Goal: Check status: Check status

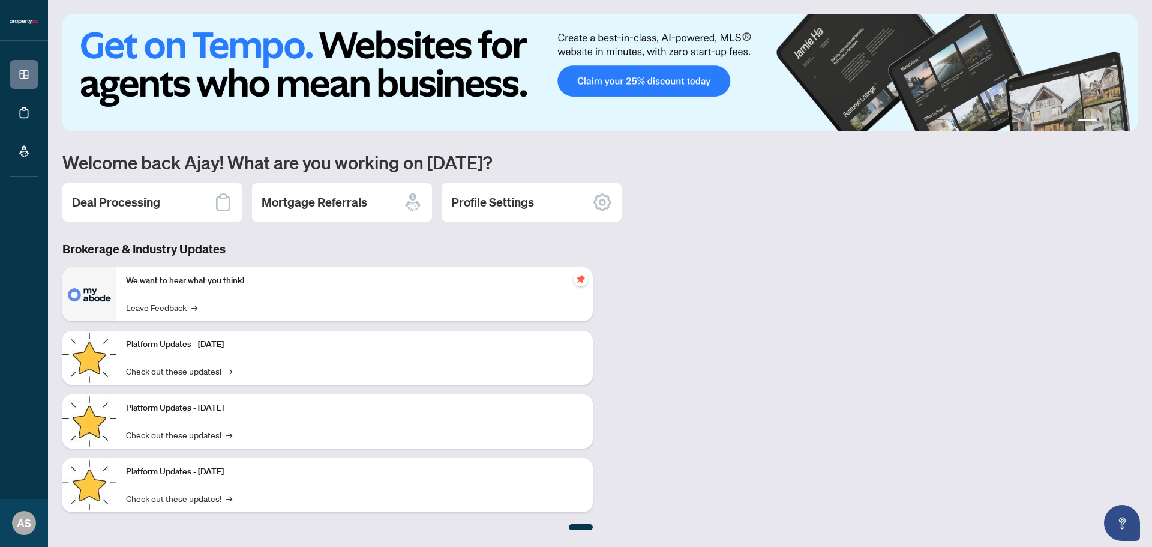
click at [303, 373] on div "Platform Updates - [DATE] Check out these updates! →" at bounding box center [354, 358] width 476 height 54
click at [188, 368] on link "Check out these updates! →" at bounding box center [179, 370] width 106 height 13
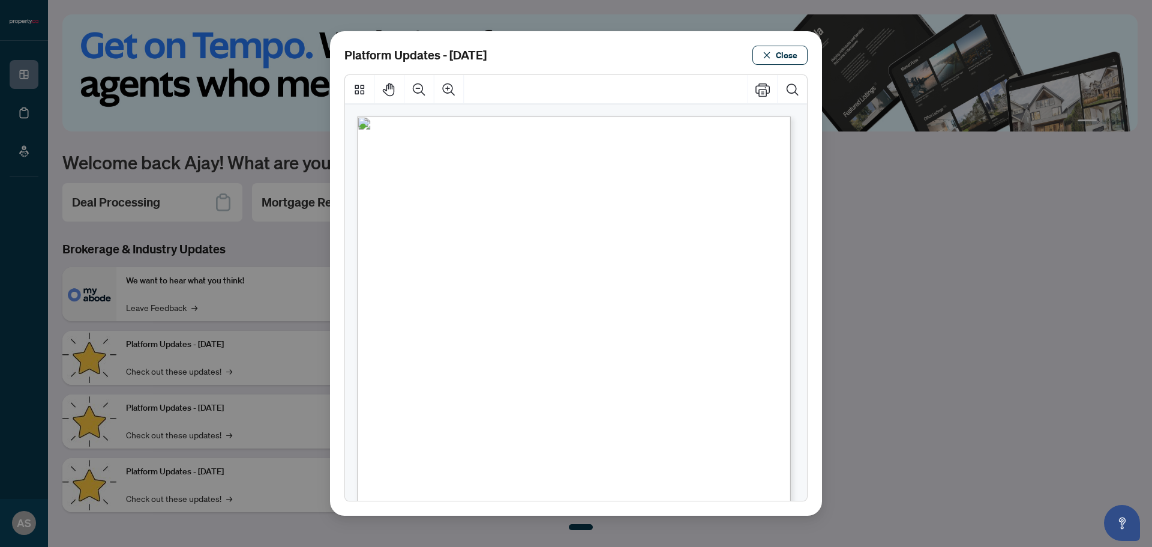
click at [218, 279] on div "Platform Updates - [DATE] Close" at bounding box center [576, 273] width 1152 height 547
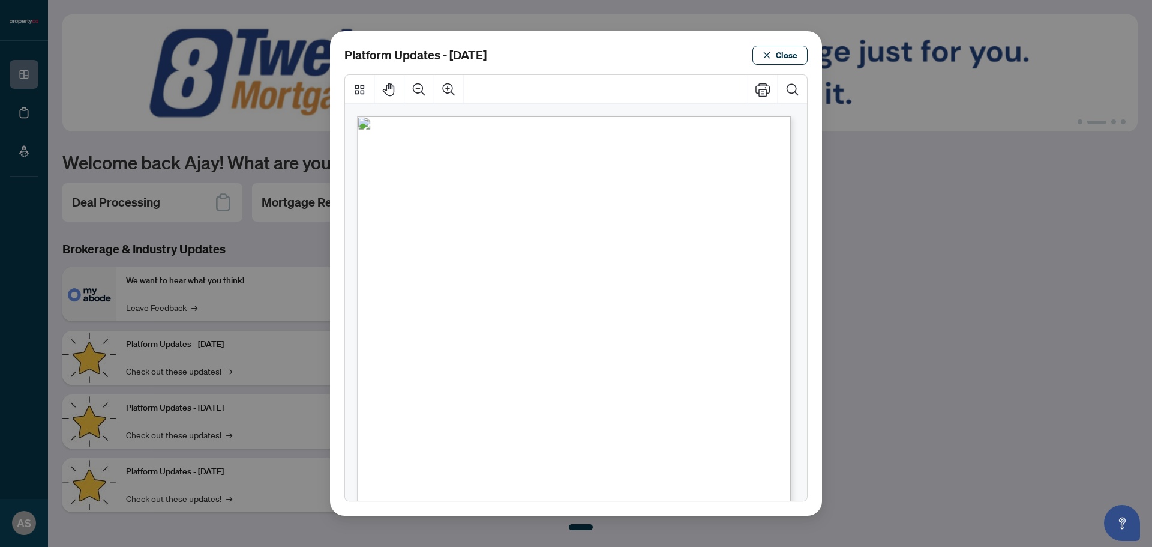
click at [221, 239] on div "Platform Updates - [DATE] Close" at bounding box center [576, 273] width 1152 height 547
click at [787, 50] on span "Close" at bounding box center [787, 55] width 22 height 19
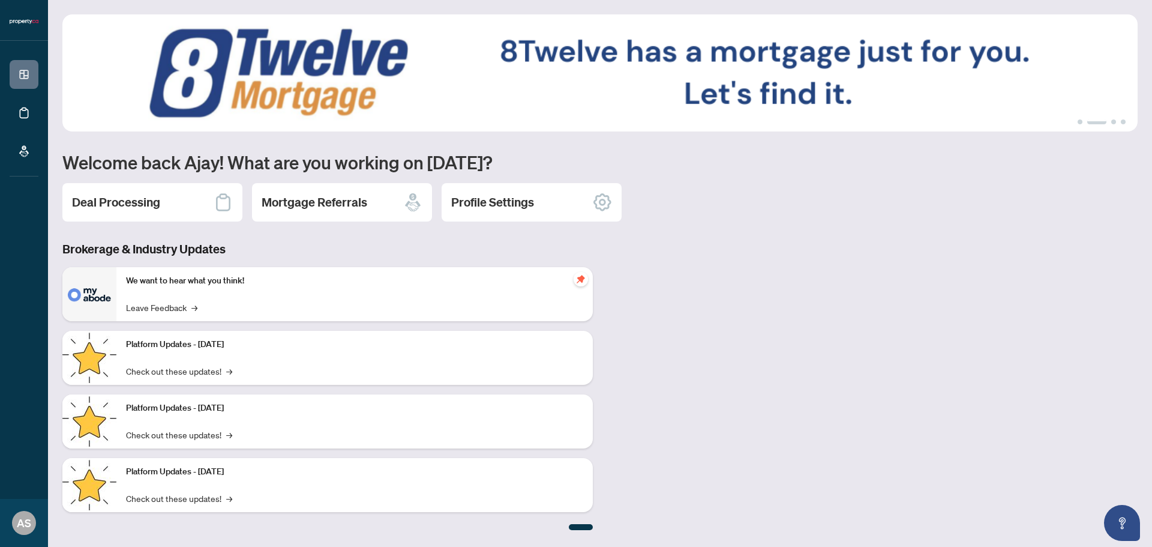
click at [130, 198] on h2 "Deal Processing" at bounding box center [116, 202] width 88 height 17
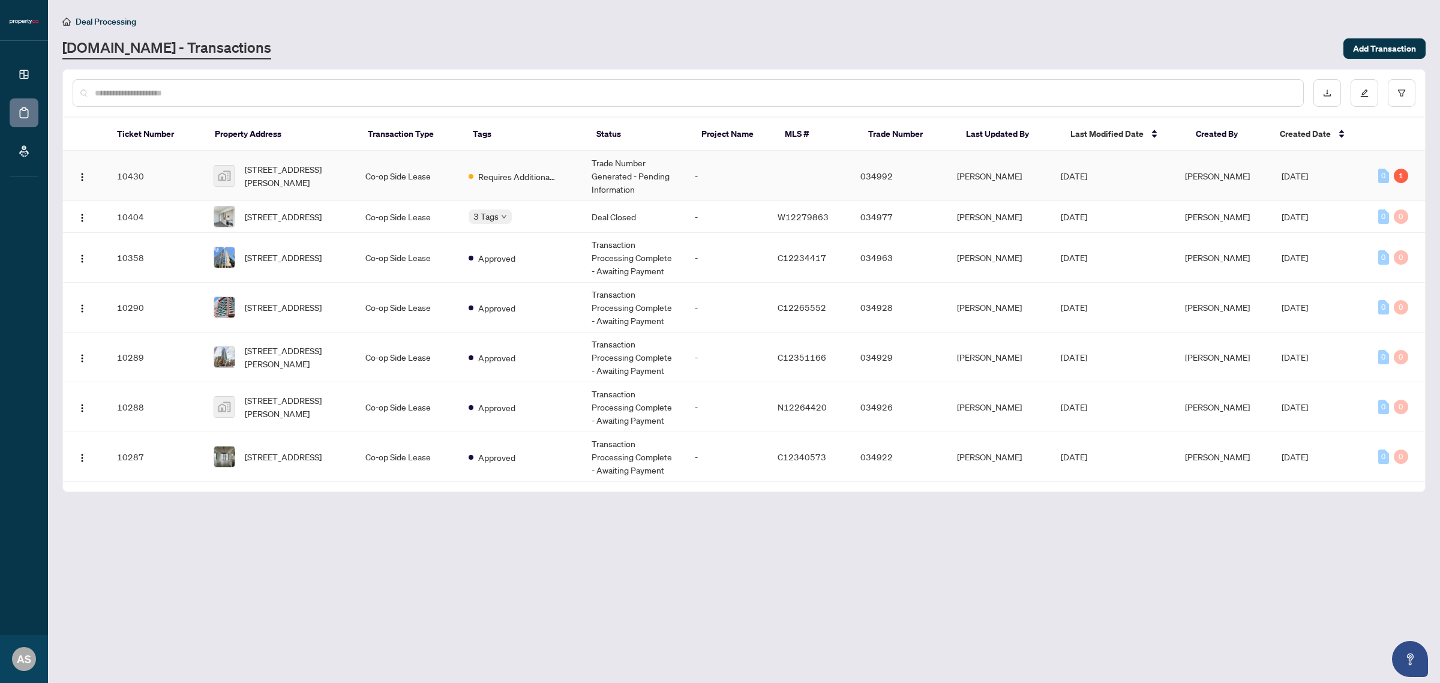
click at [653, 174] on td "Trade Number Generated - Pending Information" at bounding box center [633, 176] width 103 height 50
click at [1152, 175] on div "1" at bounding box center [1401, 176] width 14 height 14
click at [624, 45] on div "[DOMAIN_NAME] - Transactions" at bounding box center [699, 49] width 1274 height 22
click at [473, 227] on div "Approved" at bounding box center [473, 227] width 0 height 0
click at [499, 217] on span "3 Tags" at bounding box center [485, 216] width 25 height 14
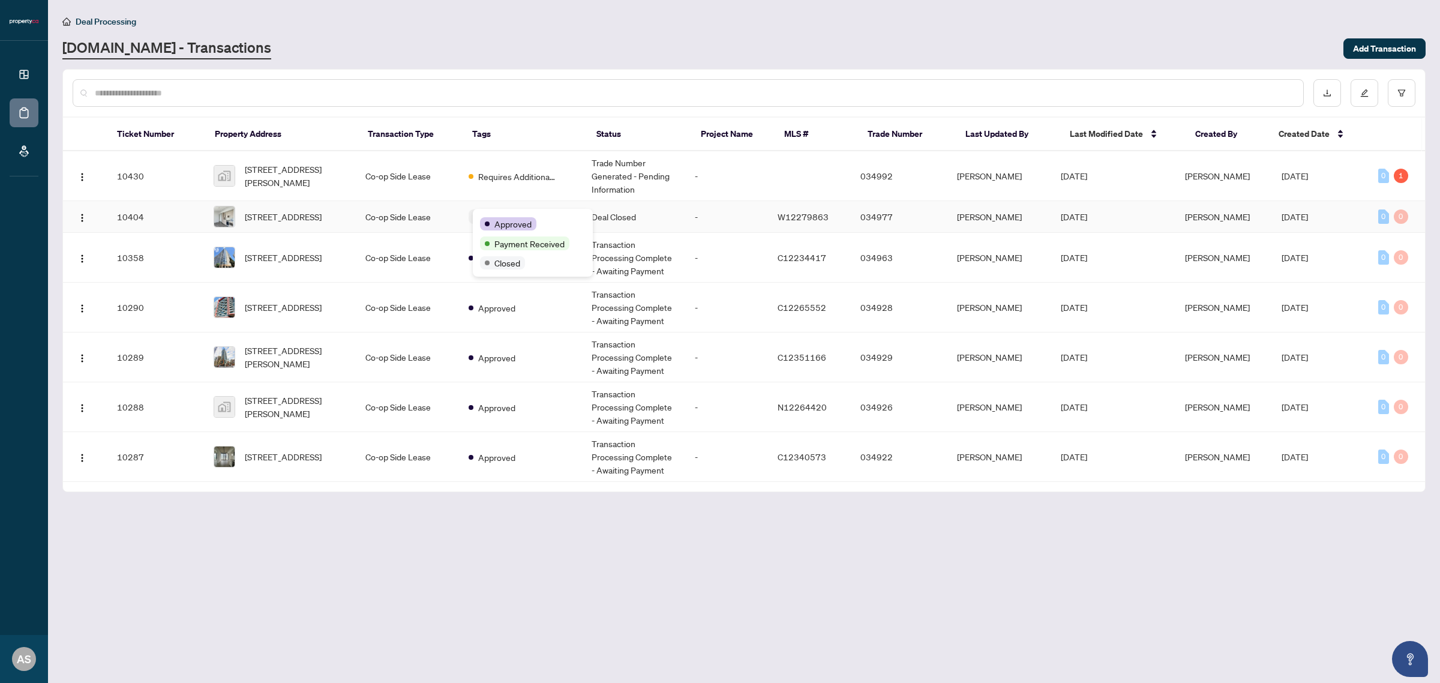
click at [490, 217] on body "Dashboard Deal Processing Mortgage Referrals AS [PERSON_NAME] [EMAIL_ADDRESS][D…" at bounding box center [720, 341] width 1440 height 683
click at [490, 217] on div "Approved" at bounding box center [508, 223] width 56 height 13
click at [635, 220] on td "Deal Closed" at bounding box center [633, 217] width 103 height 32
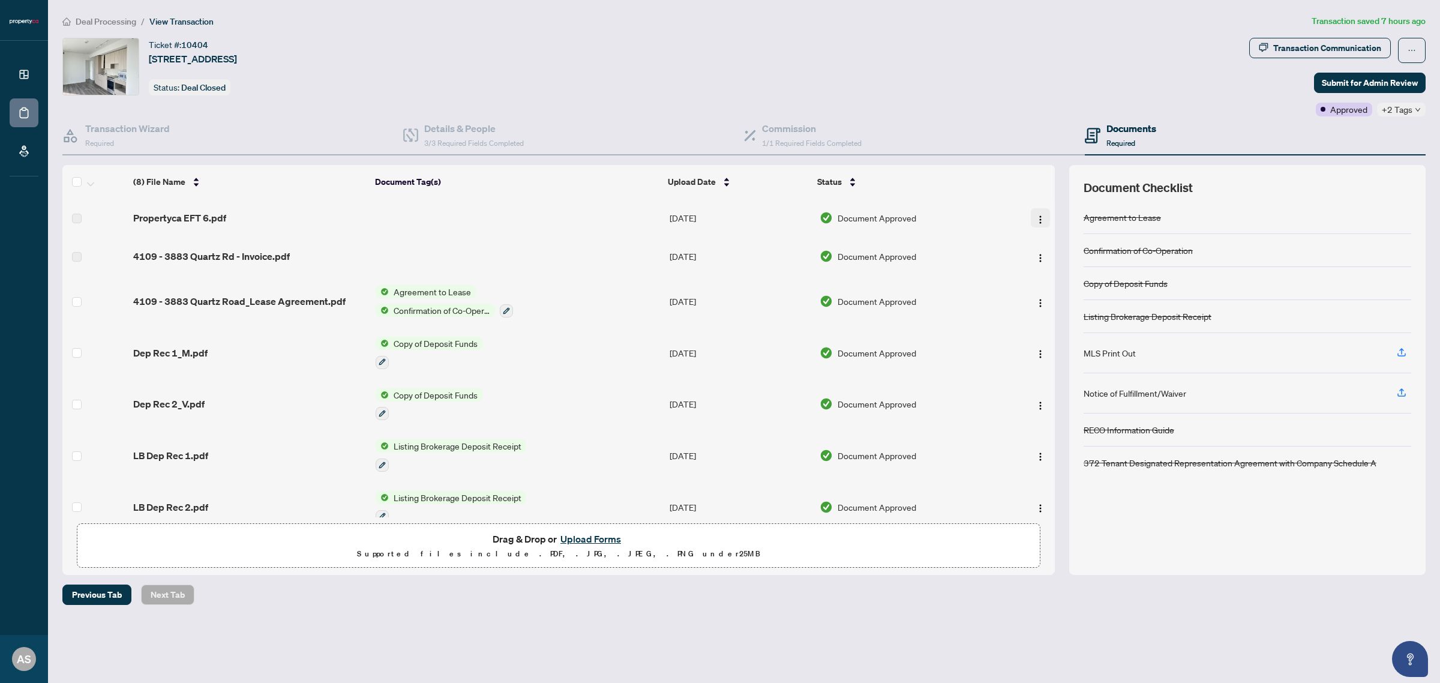
click at [1045, 222] on button "button" at bounding box center [1040, 217] width 19 height 19
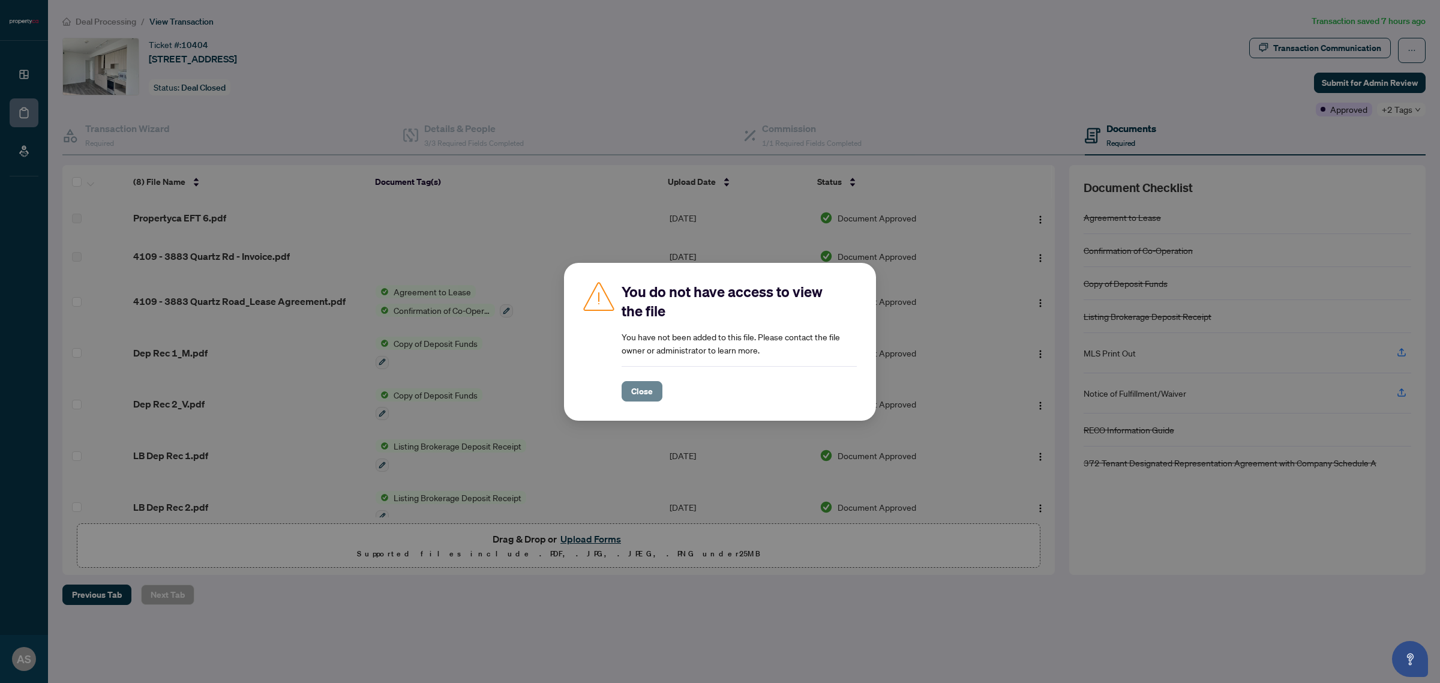
click at [642, 393] on span "Close" at bounding box center [642, 391] width 22 height 19
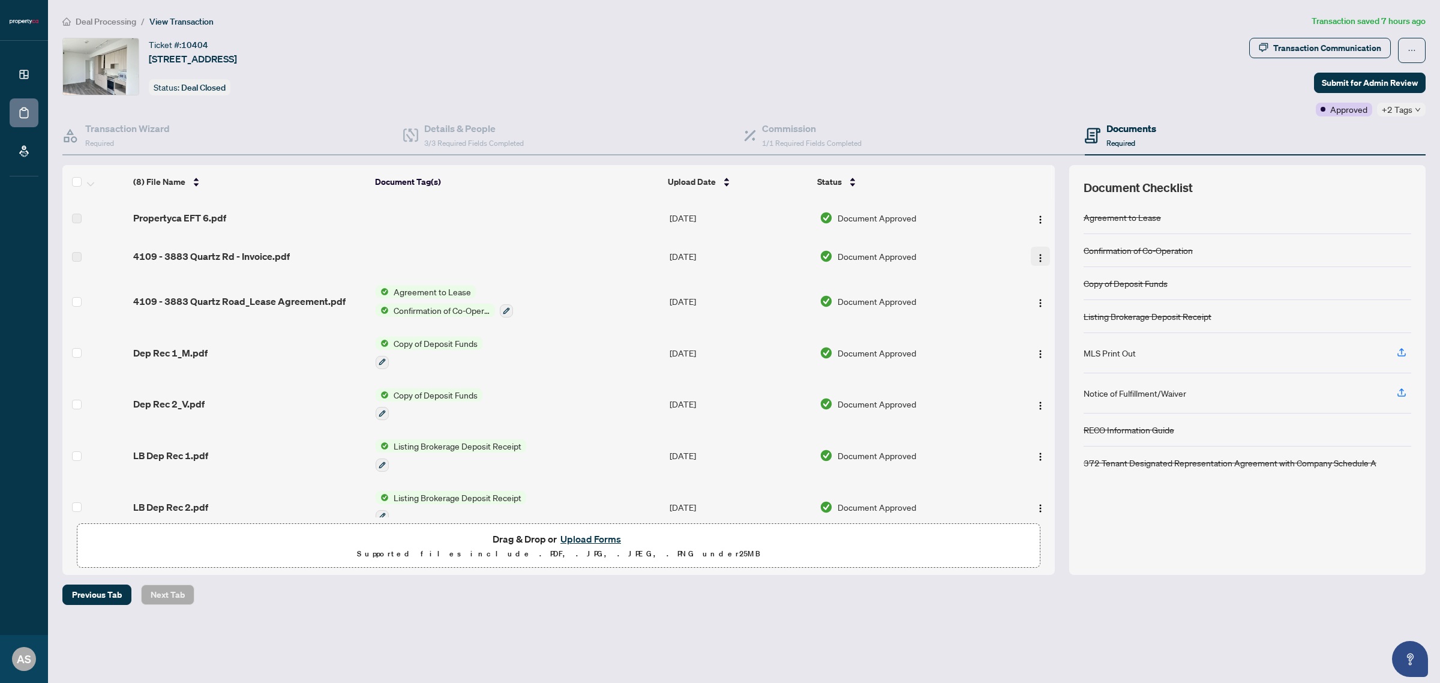
click at [1039, 254] on img "button" at bounding box center [1041, 258] width 10 height 10
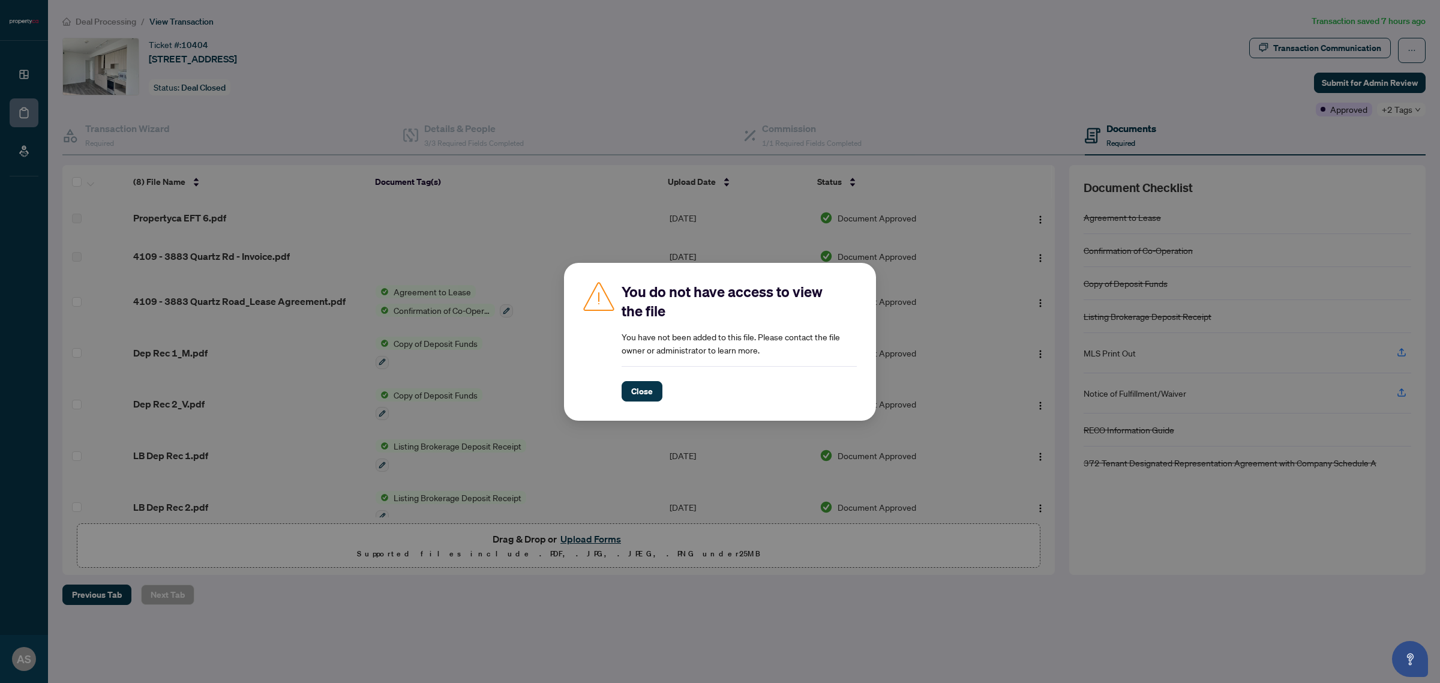
click at [853, 157] on div "You do not have access to view the file You have not been added to this file. P…" at bounding box center [720, 341] width 1440 height 683
click at [654, 391] on button "Close" at bounding box center [642, 391] width 41 height 20
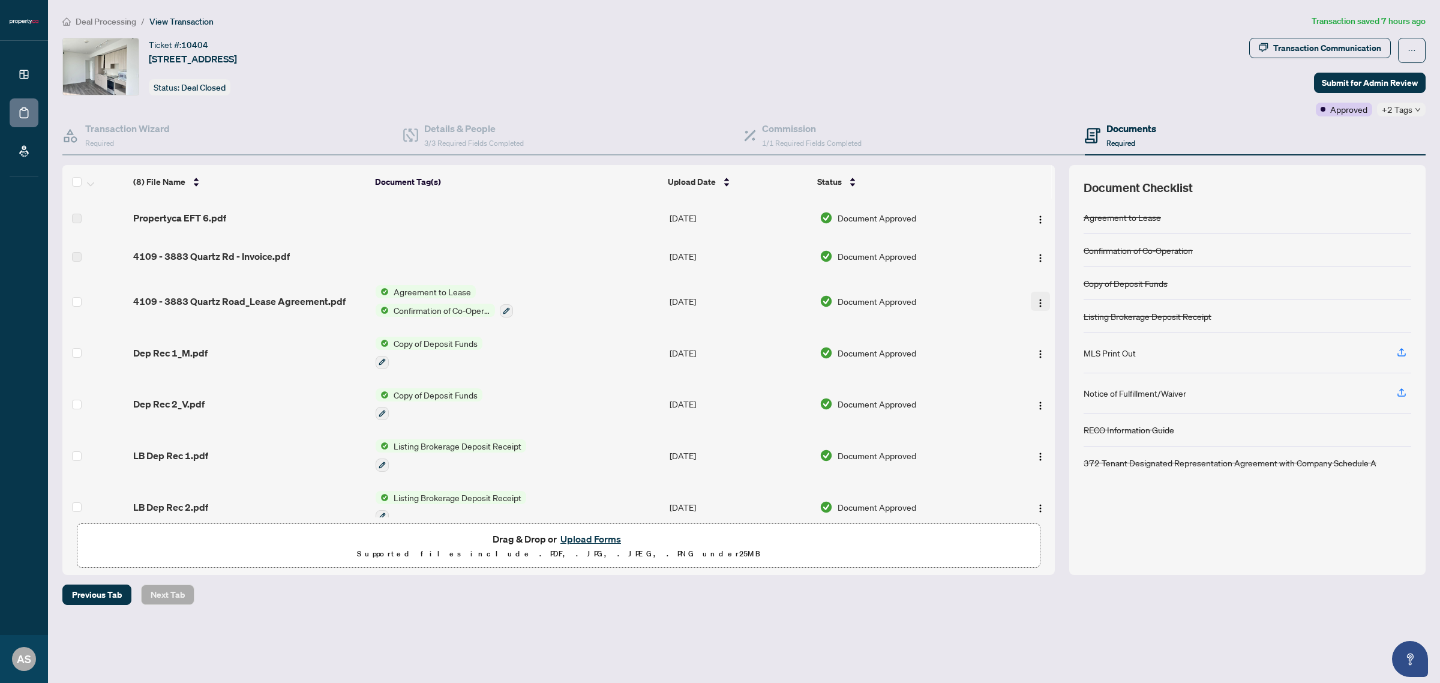
click at [1033, 292] on button "button" at bounding box center [1040, 301] width 19 height 19
click at [1002, 71] on div "Ticket #: 10404 [STREET_ADDRESS] Status: Deal Closed" at bounding box center [653, 67] width 1182 height 58
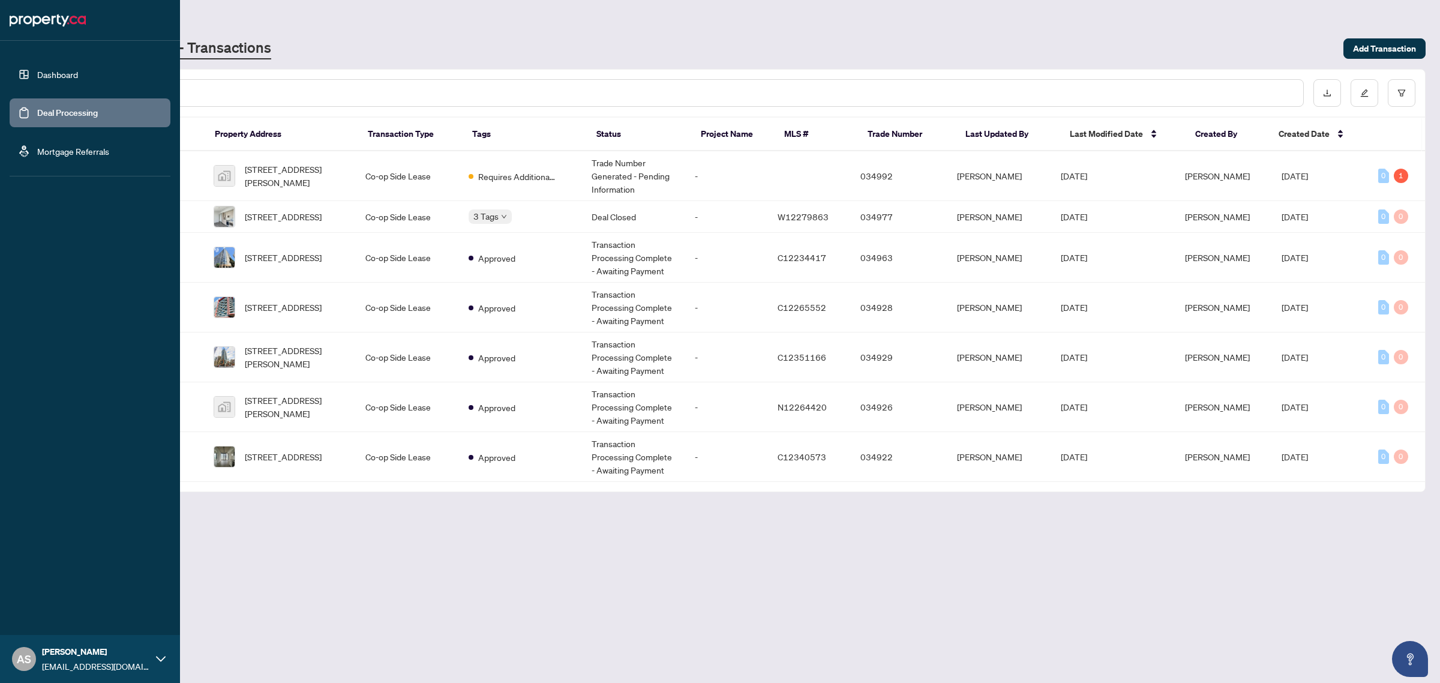
click at [65, 76] on link "Dashboard" at bounding box center [57, 74] width 41 height 11
